Goal: Check status: Check status

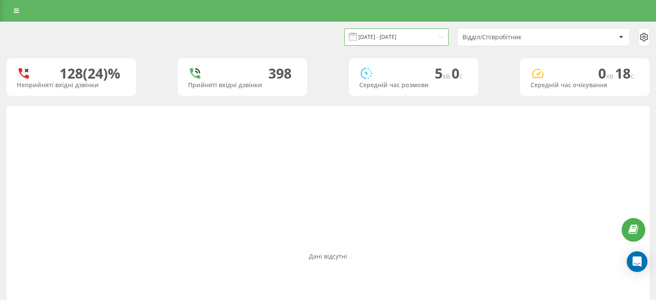
click at [417, 36] on input "[DATE] - [DATE]" at bounding box center [396, 36] width 104 height 17
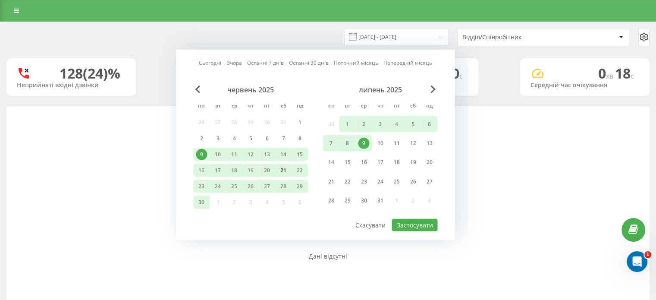
click at [284, 171] on div "21" at bounding box center [283, 170] width 11 height 11
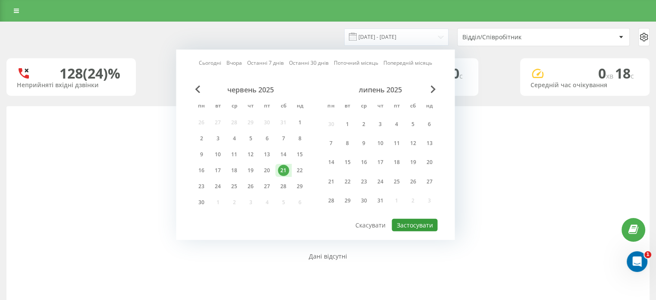
click at [415, 221] on button "Застосувати" at bounding box center [414, 225] width 46 height 12
type input "[DATE] - [DATE]"
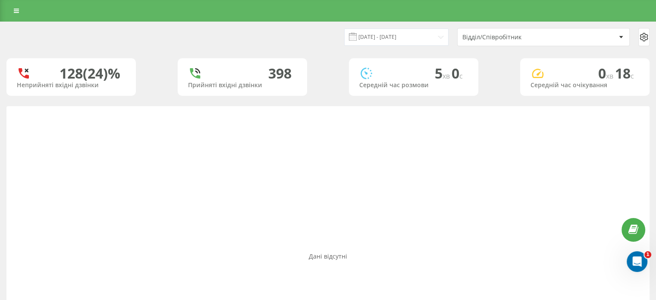
click at [515, 39] on div "Відділ/Співробітник" at bounding box center [513, 37] width 103 height 7
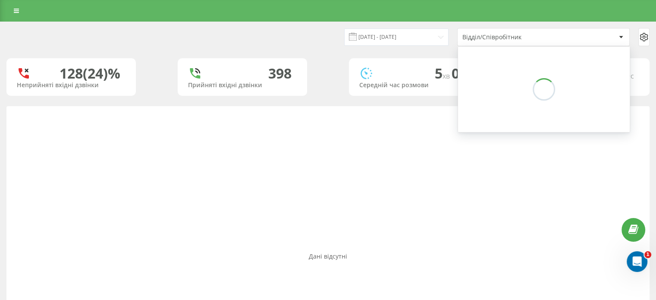
click at [619, 36] on icon at bounding box center [621, 37] width 4 height 2
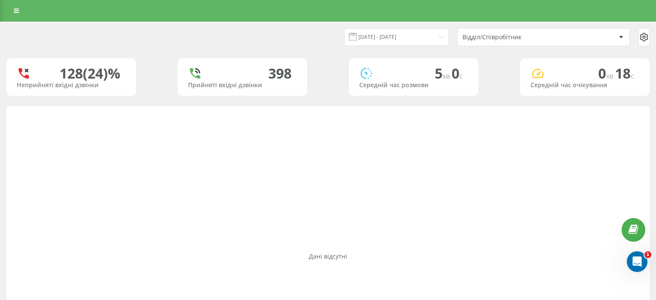
click at [607, 43] on div "Відділ/Співробітник" at bounding box center [543, 36] width 172 height 17
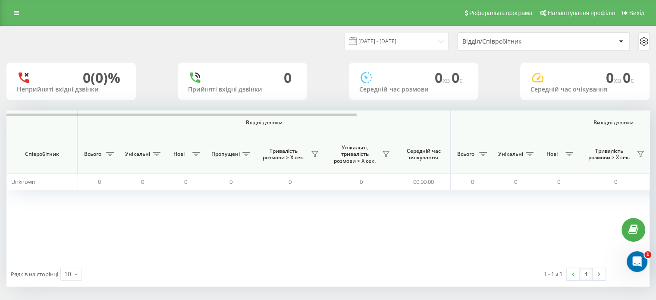
click at [517, 39] on div "Відділ/Співробітник" at bounding box center [513, 41] width 103 height 7
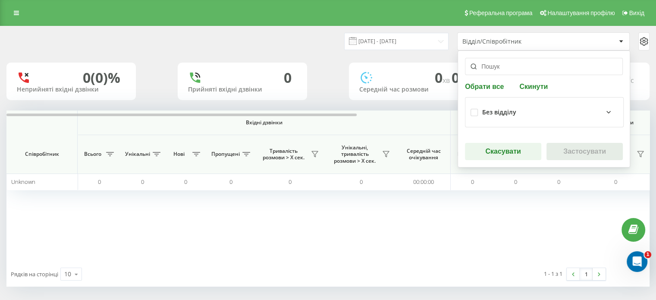
click at [603, 113] on icon at bounding box center [608, 112] width 10 height 10
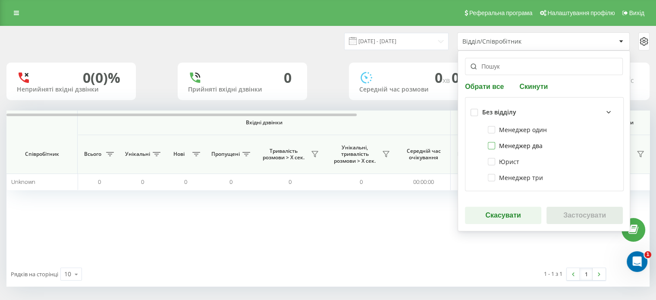
click at [533, 149] on label "Менеджер два" at bounding box center [514, 145] width 55 height 7
checkbox input "true"
click at [569, 209] on button "Застосувати" at bounding box center [584, 214] width 76 height 17
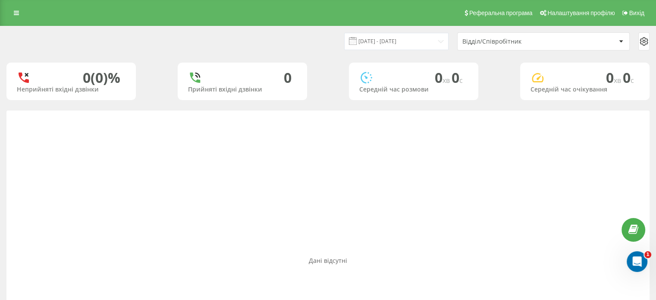
click at [616, 43] on div at bounding box center [621, 41] width 10 height 10
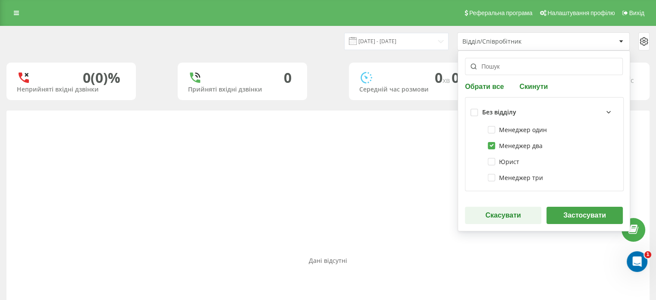
click at [566, 217] on button "Застосувати" at bounding box center [584, 214] width 76 height 17
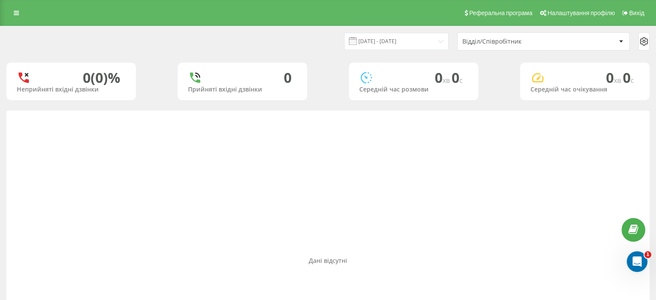
click at [511, 41] on div "Відділ/Співробітник" at bounding box center [513, 41] width 103 height 7
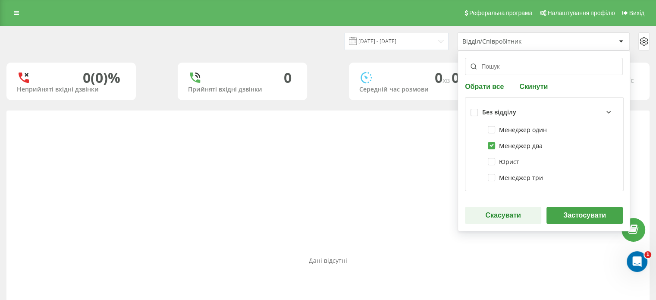
click at [583, 216] on button "Застосувати" at bounding box center [584, 214] width 76 height 17
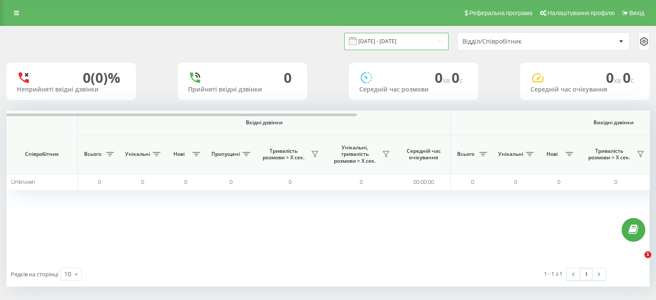
click at [404, 42] on input "[DATE] - [DATE]" at bounding box center [396, 41] width 104 height 17
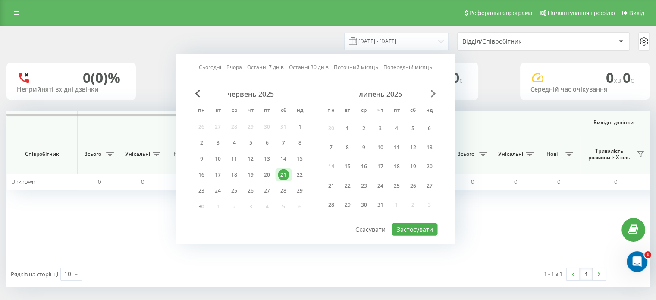
click at [431, 95] on span "Next Month" at bounding box center [432, 94] width 5 height 8
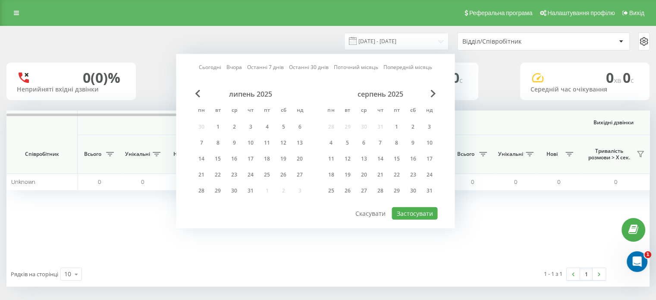
click at [256, 93] on div "липень 2025" at bounding box center [250, 94] width 115 height 9
click at [204, 172] on div "21" at bounding box center [201, 174] width 11 height 11
click at [406, 213] on button "Застосувати" at bounding box center [414, 213] width 46 height 12
type input "[DATE] - [DATE]"
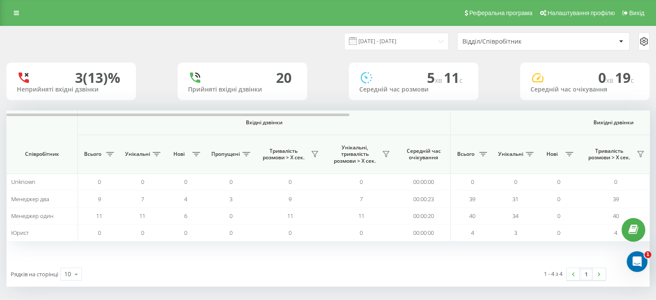
click at [545, 43] on div "Відділ/Співробітник" at bounding box center [513, 41] width 103 height 7
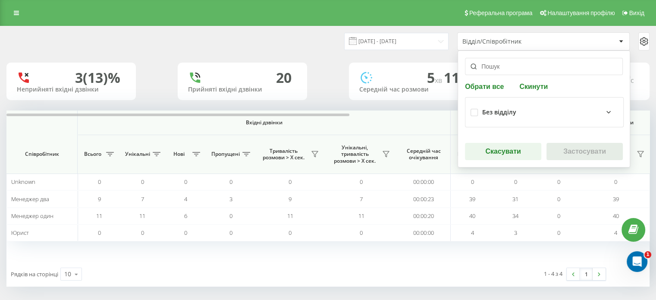
click at [603, 110] on icon at bounding box center [608, 112] width 10 height 10
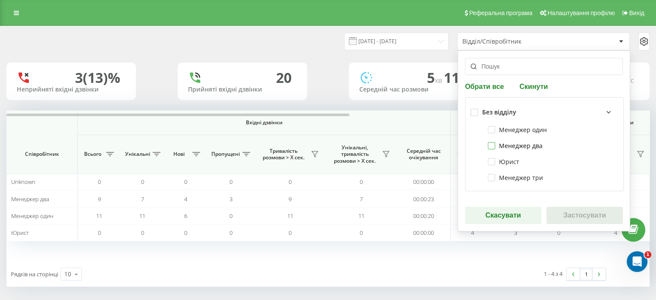
click at [531, 146] on label "Менеджер два" at bounding box center [514, 145] width 55 height 7
checkbox input "true"
click at [569, 211] on button "Застосувати" at bounding box center [584, 214] width 76 height 17
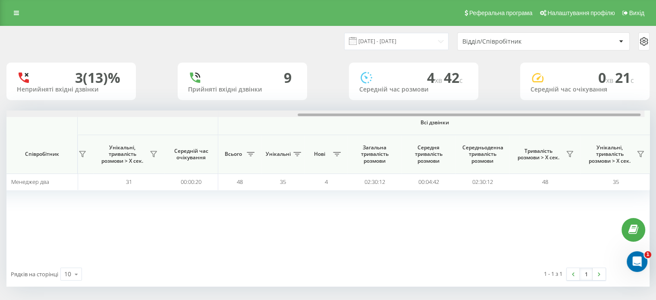
scroll to position [0, 560]
drag, startPoint x: 342, startPoint y: 114, endPoint x: 662, endPoint y: 120, distance: 319.9
click at [656, 120] on html "advokat-dubovyi.c... Проекти [DOMAIN_NAME] Дашборд Центр звернень Аналiтика Ваш…" at bounding box center [328, 150] width 656 height 300
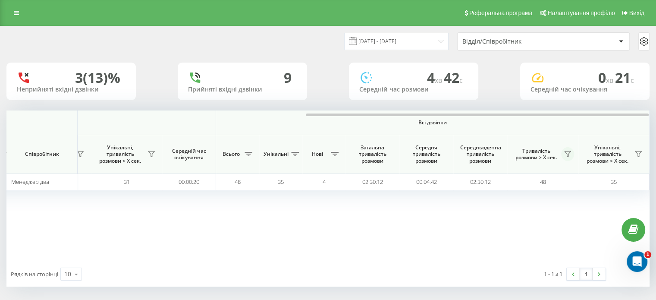
click at [570, 149] on button at bounding box center [567, 154] width 13 height 14
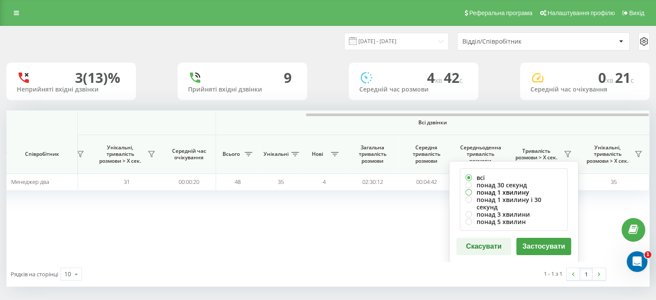
click at [511, 192] on label "понад 1 хвилину" at bounding box center [513, 191] width 97 height 7
radio input "true"
click at [536, 237] on button "Застосувати" at bounding box center [543, 245] width 55 height 17
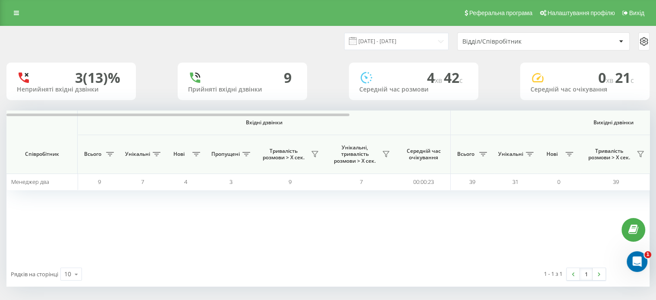
click at [616, 40] on div at bounding box center [621, 41] width 10 height 10
click at [461, 251] on div "Вхідні дзвінки Вихідні дзвінки Всі дзвінки Співробітник Всього Унікальні Нові П…" at bounding box center [327, 185] width 643 height 151
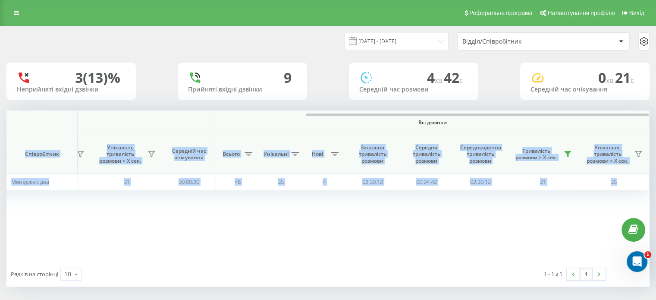
drag, startPoint x: 338, startPoint y: 113, endPoint x: 500, endPoint y: 118, distance: 162.2
click at [492, 119] on div "Вхідні дзвінки Вихідні дзвінки Всі дзвінки Співробітник Всього Унікальні Нові П…" at bounding box center [327, 185] width 643 height 151
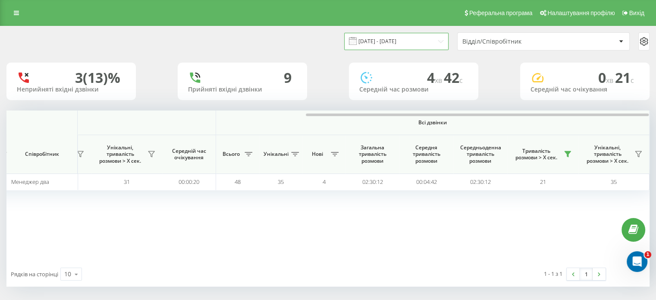
click at [424, 39] on input "[DATE] - [DATE]" at bounding box center [396, 41] width 104 height 17
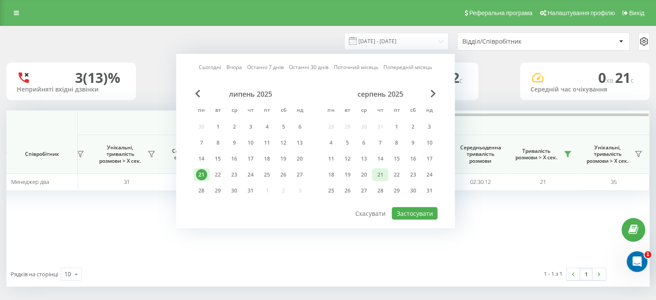
click at [380, 174] on div "21" at bounding box center [379, 174] width 11 height 11
click at [413, 210] on button "Застосувати" at bounding box center [414, 213] width 46 height 12
type input "[DATE] - [DATE]"
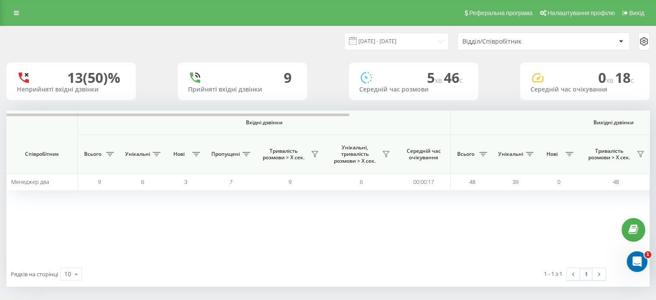
click at [511, 42] on div "Відділ/Співробітник" at bounding box center [513, 41] width 103 height 7
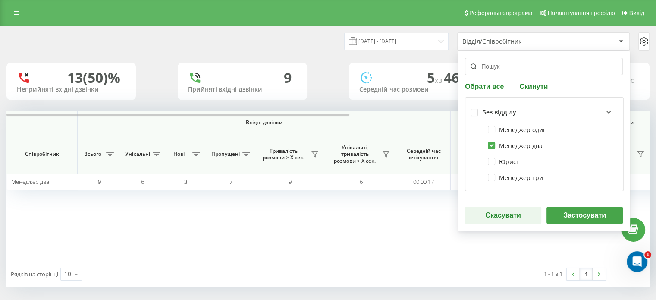
click at [571, 216] on button "Застосувати" at bounding box center [584, 214] width 76 height 17
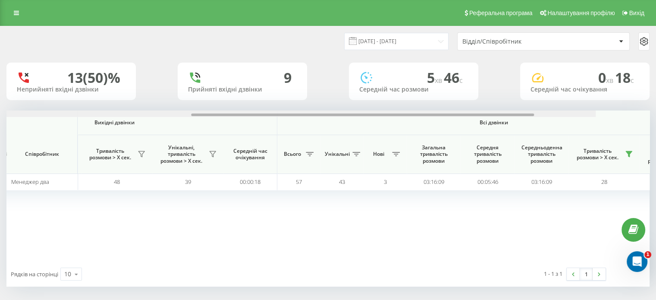
scroll to position [0, 560]
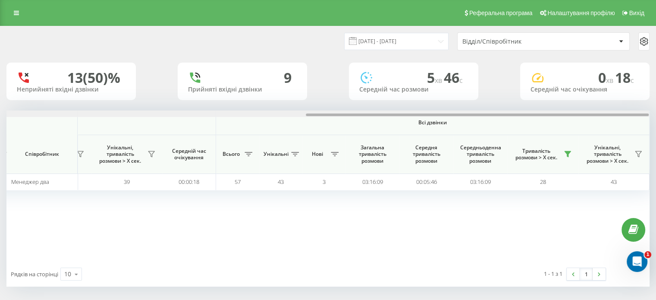
drag, startPoint x: 338, startPoint y: 115, endPoint x: 662, endPoint y: 115, distance: 323.3
click at [656, 115] on html "advokat-dubovyi.c... Проекти [DOMAIN_NAME] Дашборд Центр звернень Аналiтика Ваш…" at bounding box center [328, 150] width 656 height 300
click at [565, 154] on icon at bounding box center [567, 153] width 7 height 7
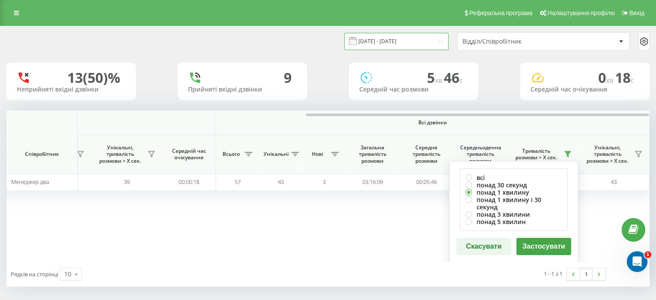
click at [417, 39] on input "[DATE] - [DATE]" at bounding box center [396, 41] width 104 height 17
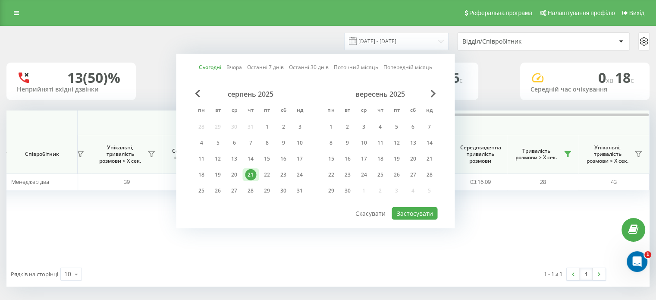
click at [506, 39] on div "Відділ/Співробітник" at bounding box center [513, 41] width 103 height 7
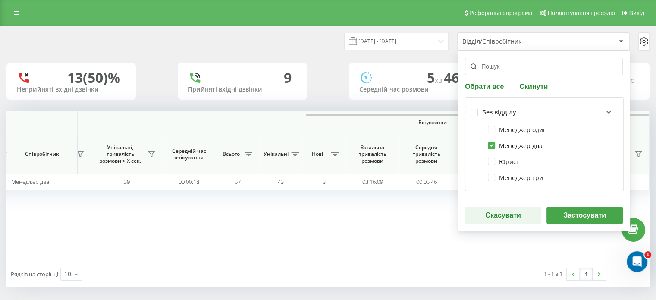
click at [515, 144] on label "Менеджер два" at bounding box center [514, 145] width 55 height 7
checkbox input "false"
click at [514, 175] on label "Менеджер три" at bounding box center [514, 177] width 55 height 7
checkbox input "true"
click at [574, 212] on button "Застосувати" at bounding box center [584, 214] width 76 height 17
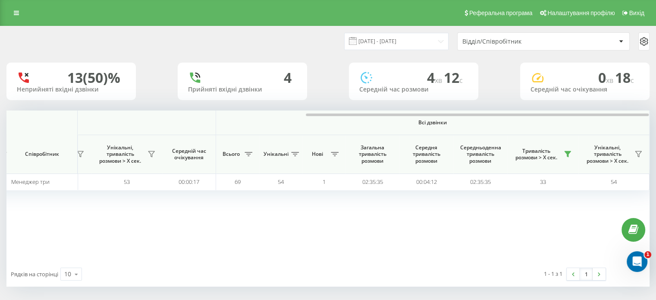
drag, startPoint x: 334, startPoint y: 112, endPoint x: 598, endPoint y: 117, distance: 263.8
click at [598, 117] on div "Вхідні дзвінки Вихідні дзвінки Всі дзвінки Співробітник Всього Унікальні Нові П…" at bounding box center [327, 185] width 643 height 151
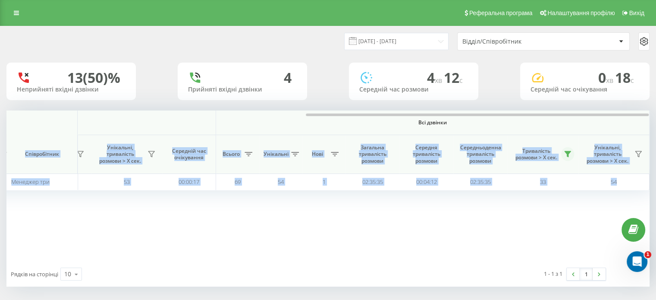
click at [569, 149] on button at bounding box center [567, 154] width 13 height 14
click at [567, 151] on icon at bounding box center [567, 154] width 6 height 6
click at [331, 205] on div "Вхідні дзвінки Вихідні дзвінки Всі дзвінки Співробітник Всього Унікальні Нові П…" at bounding box center [327, 185] width 643 height 151
